Goal: Task Accomplishment & Management: Use online tool/utility

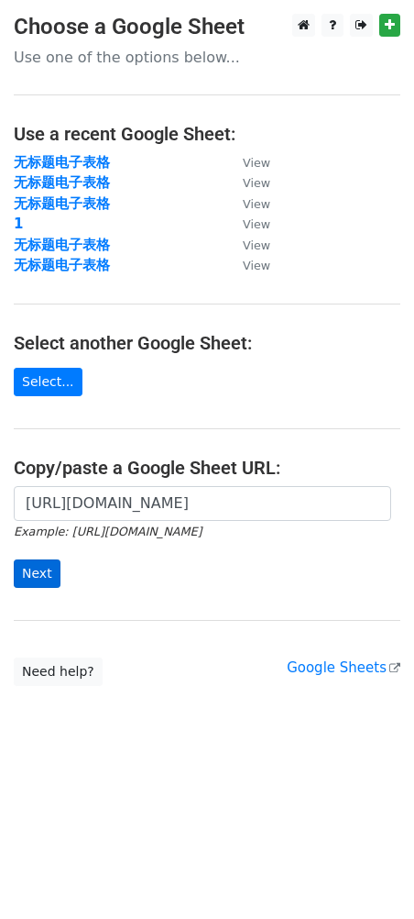
type input "[URL][DOMAIN_NAME]"
click at [37, 584] on input "Next" at bounding box center [37, 573] width 47 height 28
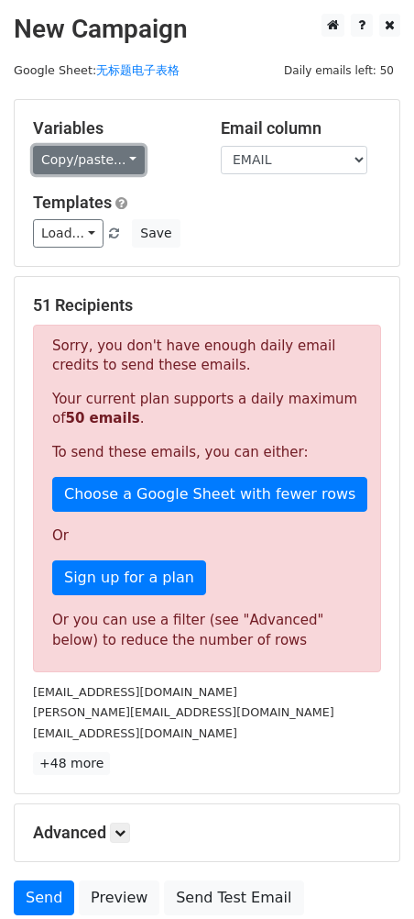
click at [83, 170] on link "Copy/paste..." at bounding box center [89, 160] width 112 height 28
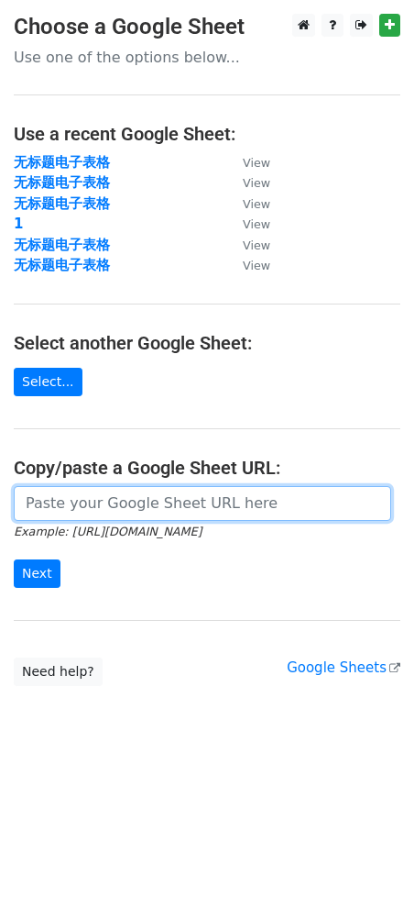
drag, startPoint x: 75, startPoint y: 507, endPoint x: 55, endPoint y: 544, distance: 41.9
click at [75, 507] on input "url" at bounding box center [203, 503] width 378 height 35
paste input "https://docs.google.com/spreadsheets/d/1vqFHuIMUHMrZJcinLw1dpUmjWzIqdb2kMPrMf8Y…"
type input "https://docs.google.com/spreadsheets/d/1vqFHuIMUHMrZJcinLw1dpUmjWzIqdb2kMPrMf8Y…"
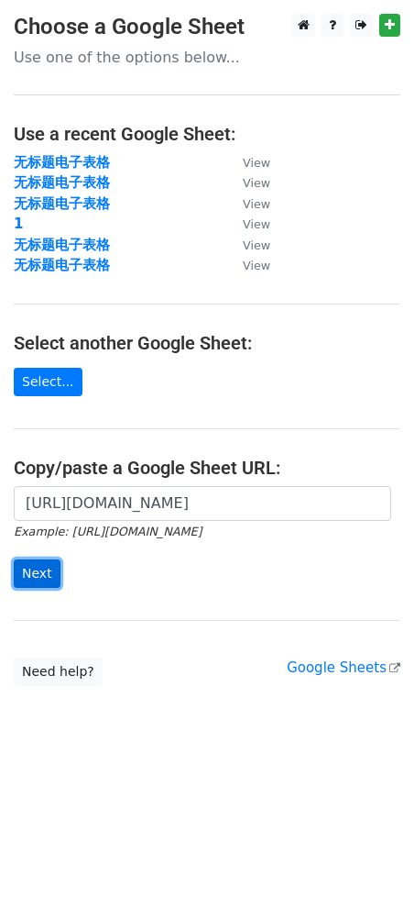
click at [33, 573] on input "Next" at bounding box center [37, 573] width 47 height 28
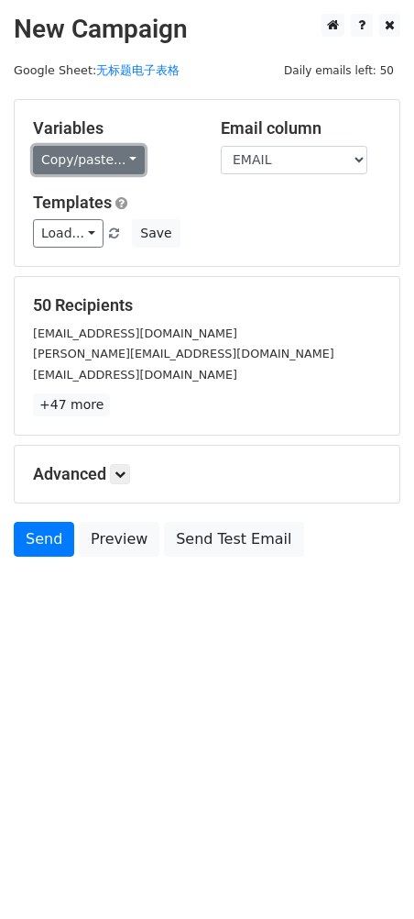
click at [97, 146] on link "Copy/paste..." at bounding box center [89, 160] width 112 height 28
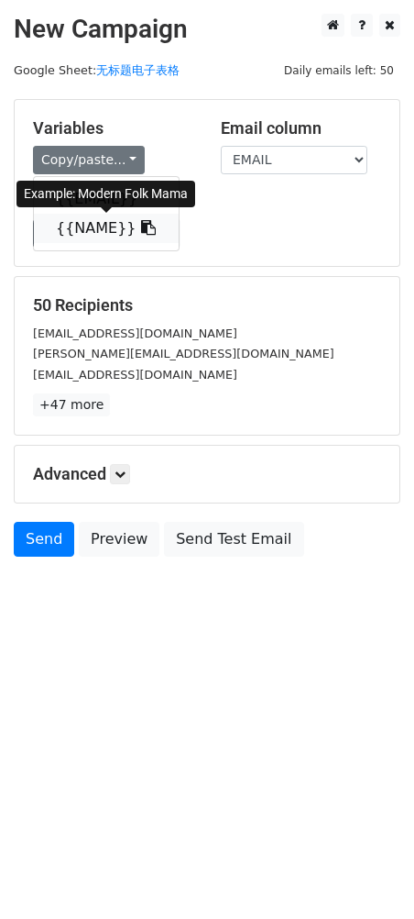
click at [85, 233] on link "{{NAME}}" at bounding box center [106, 228] width 145 height 29
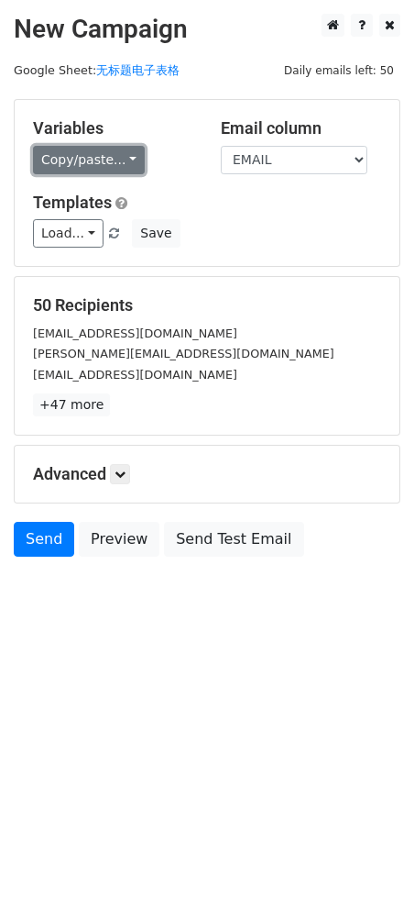
click at [80, 161] on link "Copy/paste..." at bounding box center [89, 160] width 112 height 28
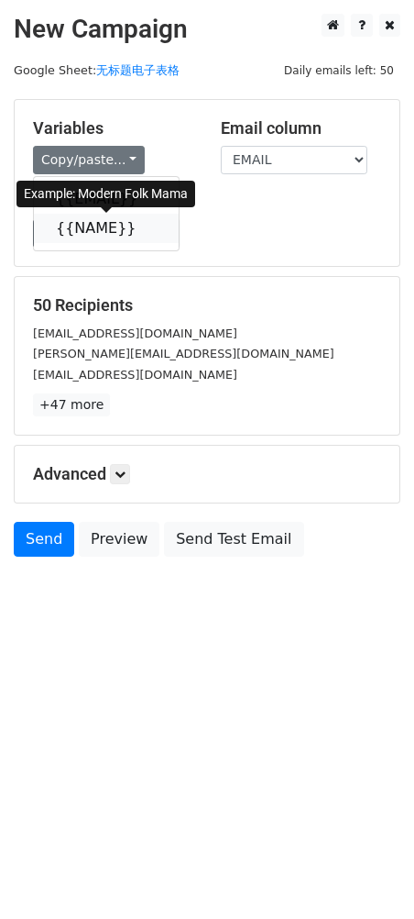
click at [90, 229] on link "{{NAME}}" at bounding box center [106, 228] width 145 height 29
